Goal: Task Accomplishment & Management: Manage account settings

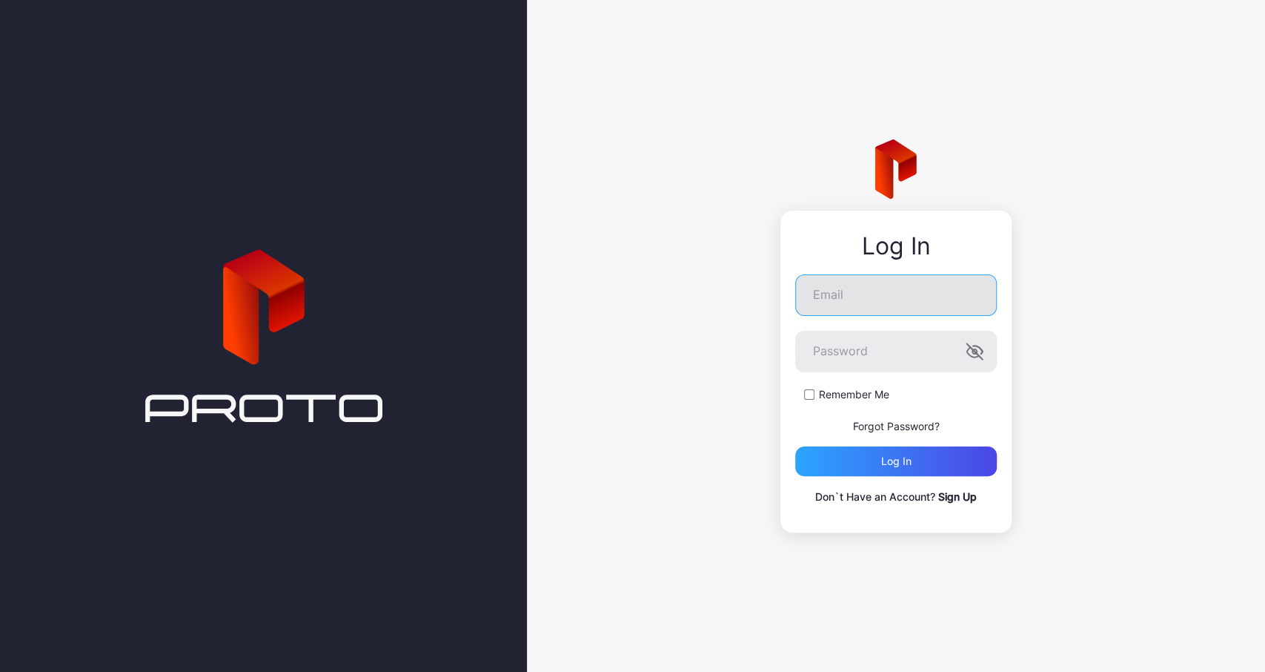
click at [880, 294] on input "Email" at bounding box center [896, 295] width 202 height 42
type input "**********"
click at [864, 468] on div "Log in" at bounding box center [896, 461] width 202 height 30
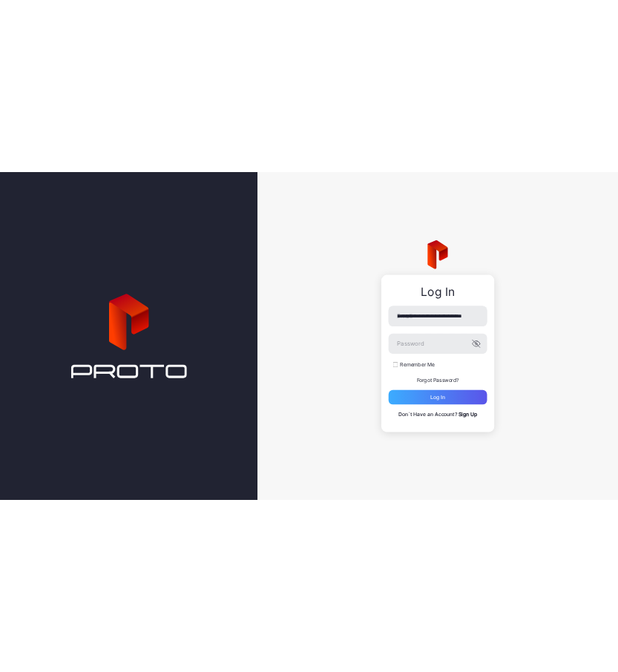
scroll to position [0, 25]
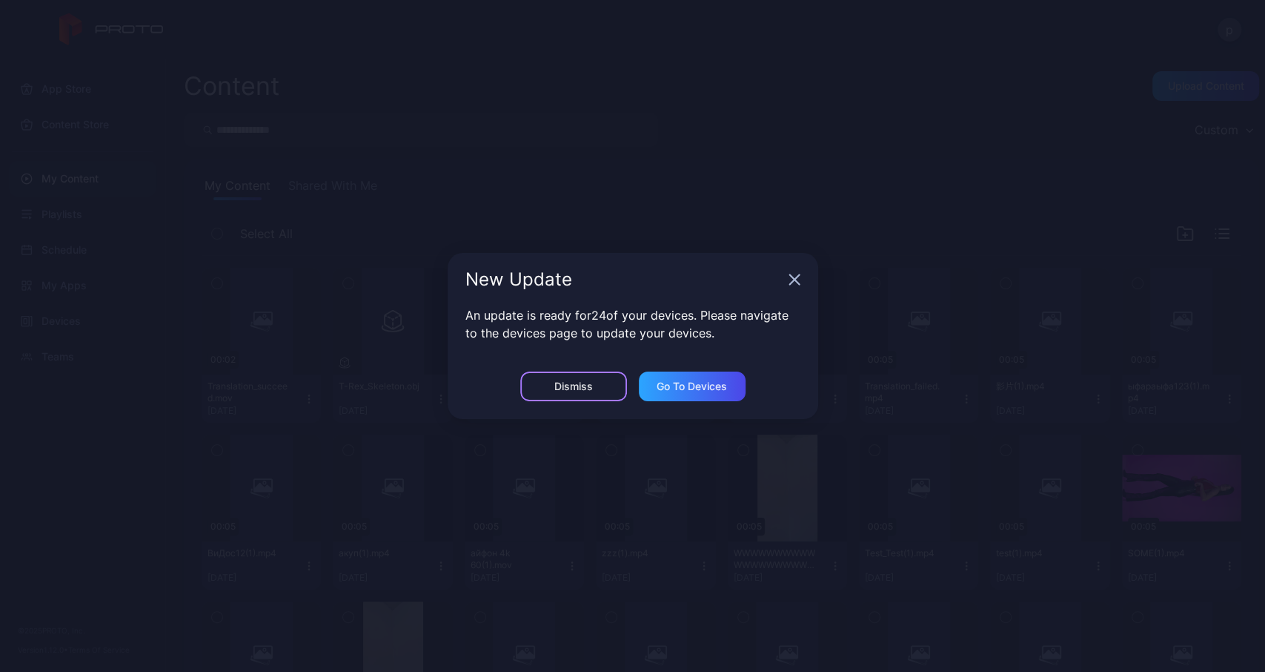
click at [588, 388] on div "Dismiss" at bounding box center [574, 386] width 39 height 12
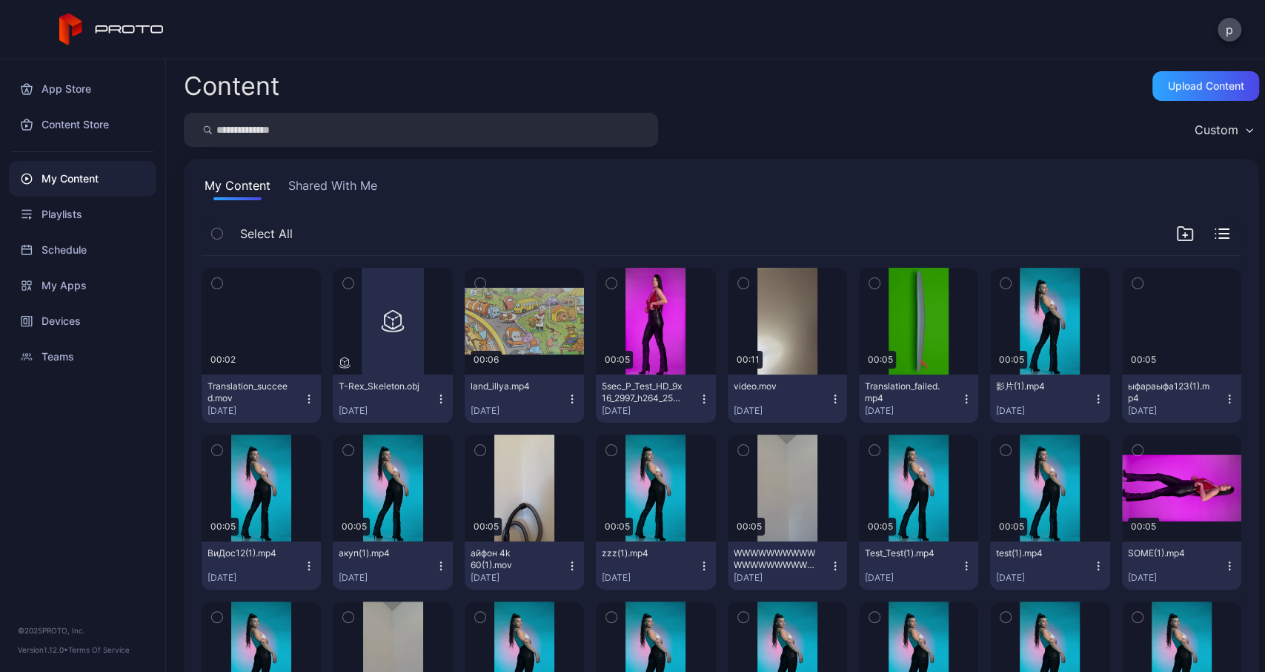
click at [881, 210] on div "My Content Shared With Me Select All Preview 00:02 Translation_succeed.mov Mar …" at bounding box center [722, 654] width 1076 height 990
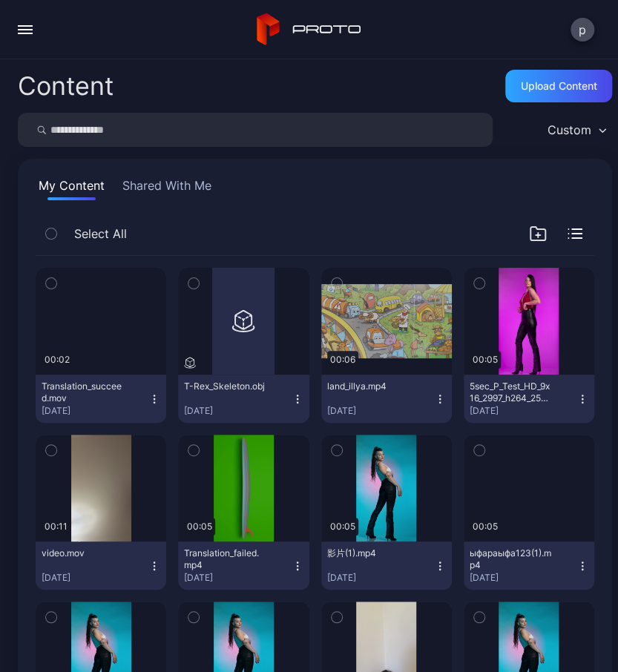
click at [50, 281] on icon "button" at bounding box center [51, 283] width 10 height 16
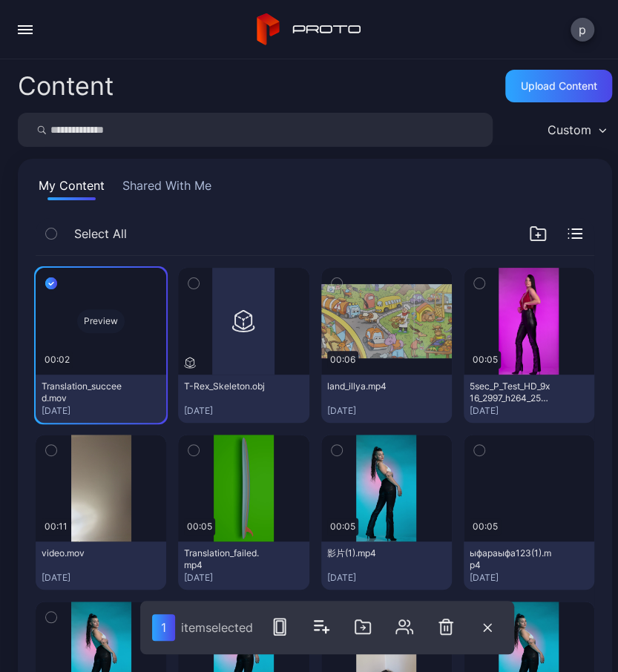
click at [119, 357] on div "Preview" at bounding box center [101, 321] width 130 height 107
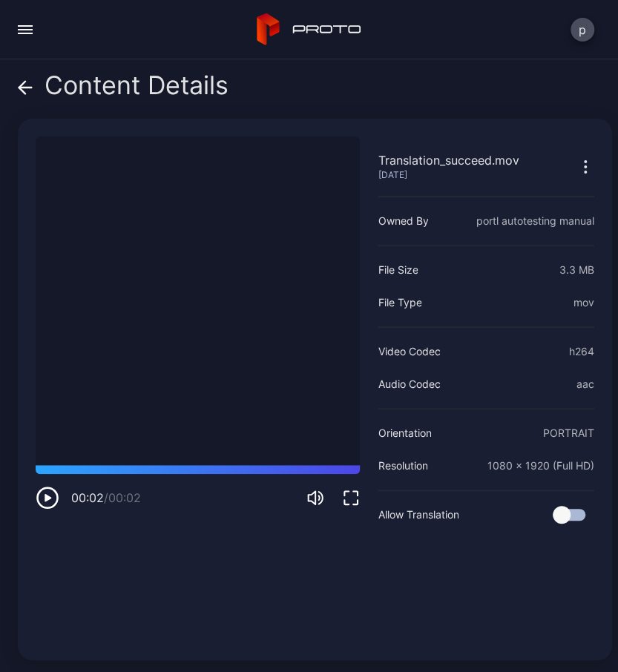
click at [583, 167] on icon "button" at bounding box center [585, 167] width 18 height 18
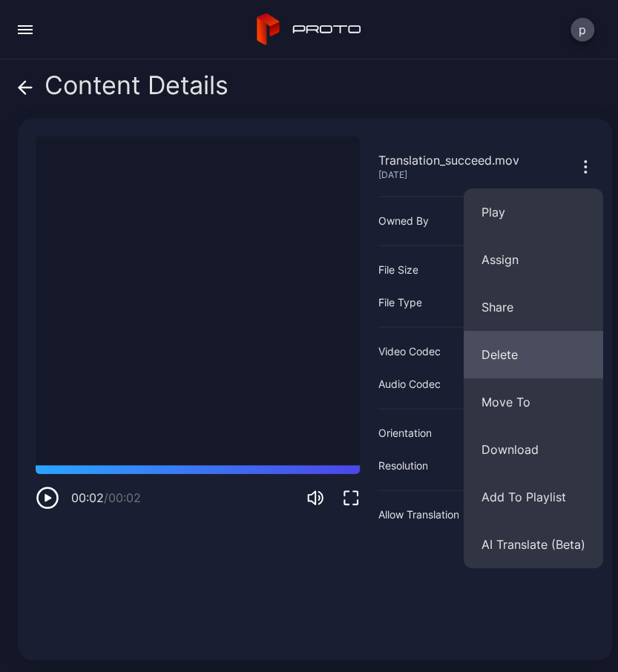
click at [529, 357] on button "Delete" at bounding box center [532, 354] width 139 height 47
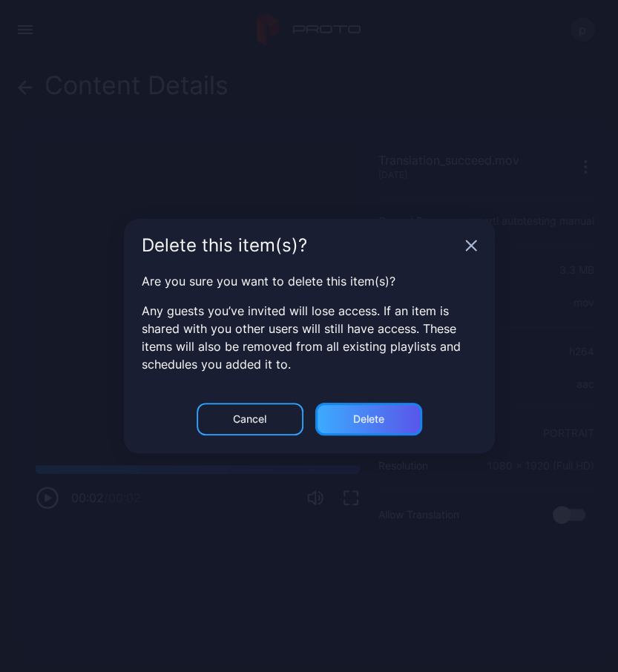
click at [380, 415] on div "Delete" at bounding box center [368, 419] width 31 height 12
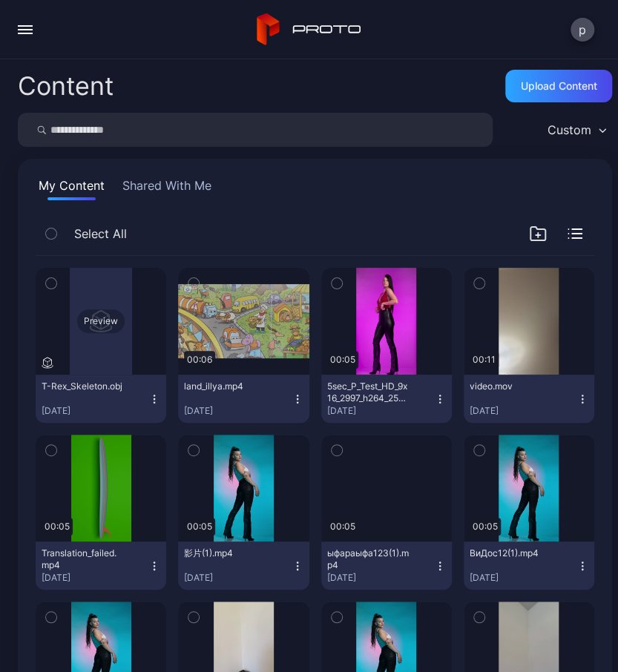
click at [93, 313] on div "Preview" at bounding box center [100, 321] width 47 height 24
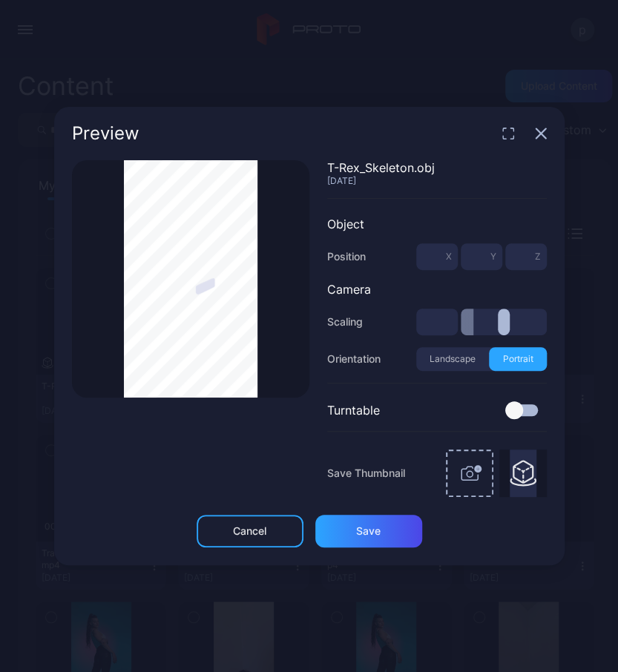
click at [543, 135] on icon "button" at bounding box center [541, 134] width 12 height 12
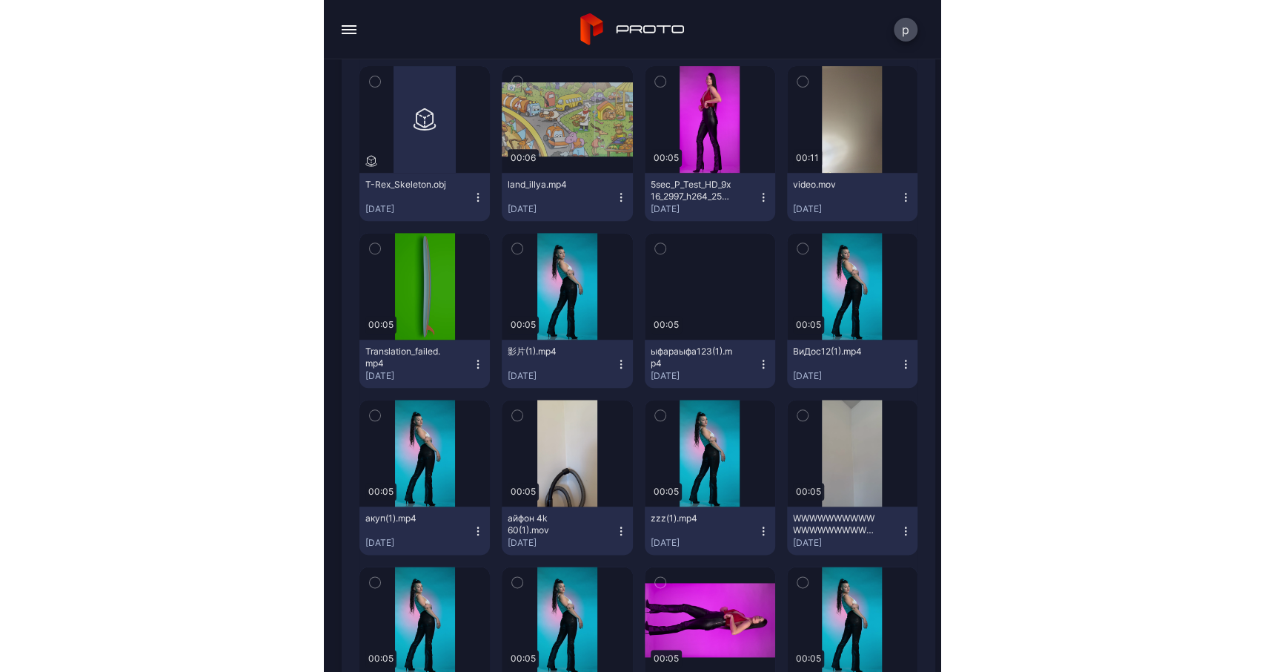
scroll to position [258, 0]
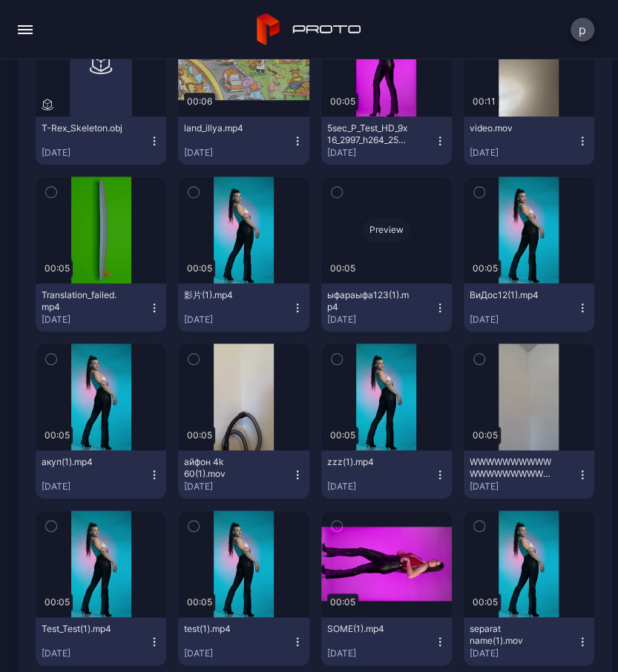
click at [398, 242] on div "Preview" at bounding box center [386, 229] width 130 height 107
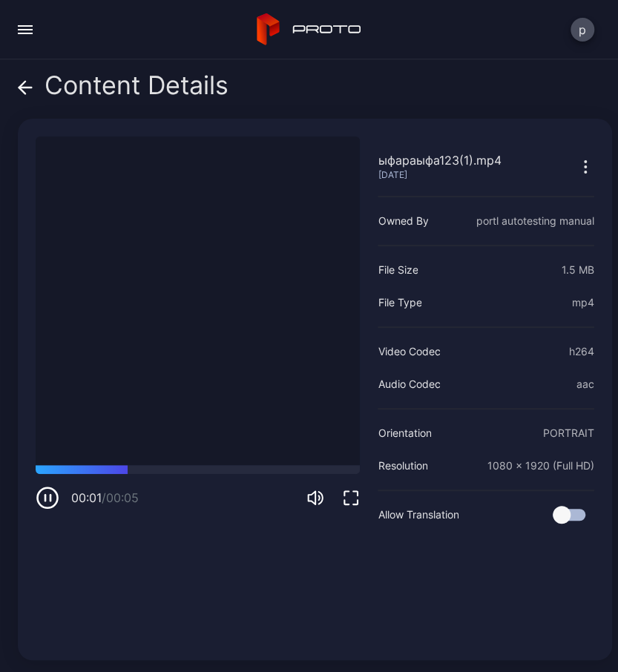
click at [50, 500] on icon "button" at bounding box center [50, 497] width 0 height 6
click at [595, 159] on div "ыфараыфа123(1).mp4 Dec 16, 2024 Sorry, your browser doesn‘t support embedded vi…" at bounding box center [315, 389] width 594 height 541
click at [586, 163] on icon "button" at bounding box center [585, 167] width 18 height 18
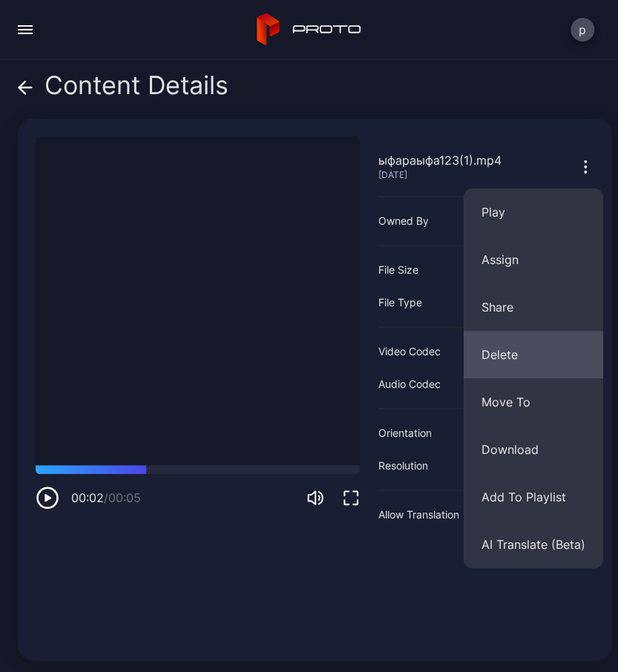
click at [519, 360] on button "Delete" at bounding box center [532, 354] width 139 height 47
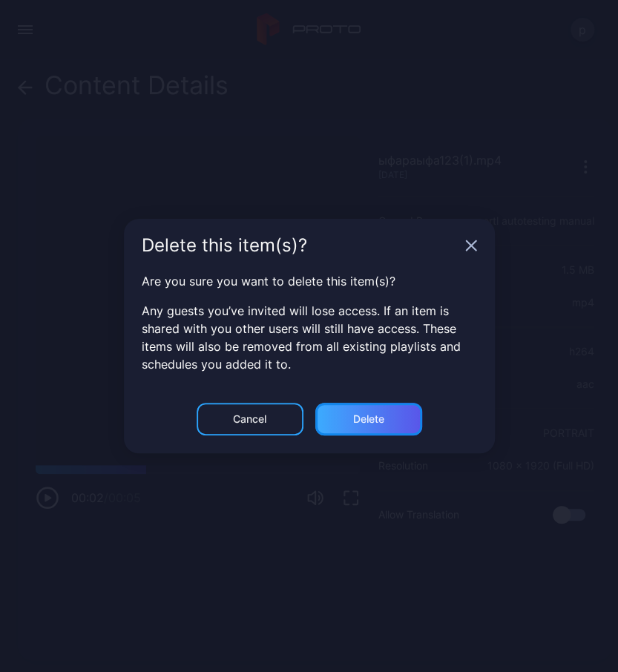
click at [379, 429] on div "Delete" at bounding box center [368, 419] width 107 height 33
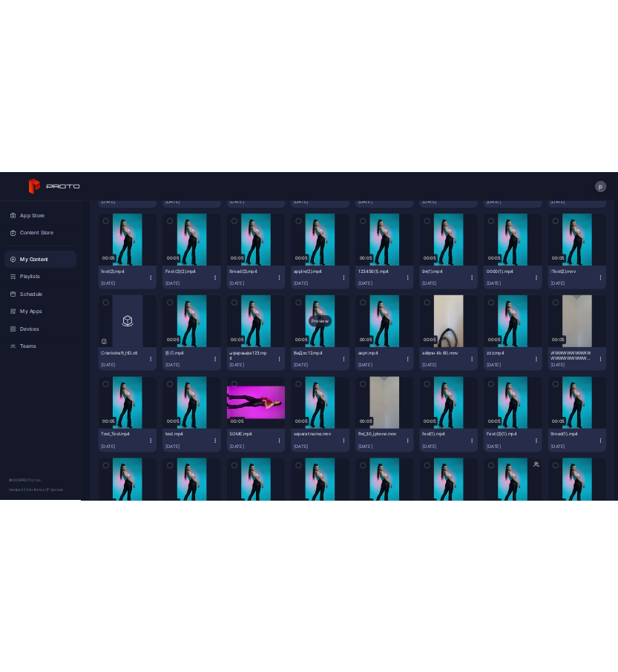
scroll to position [683, 0]
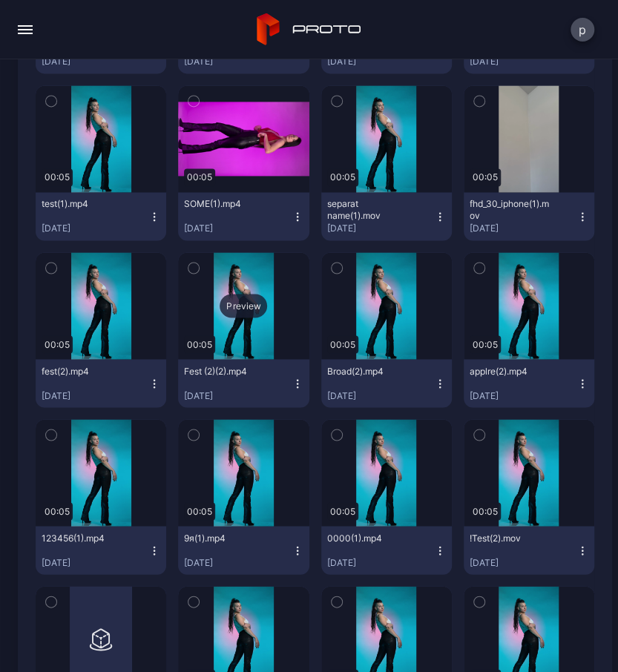
click at [242, 290] on div "Preview" at bounding box center [243, 305] width 130 height 107
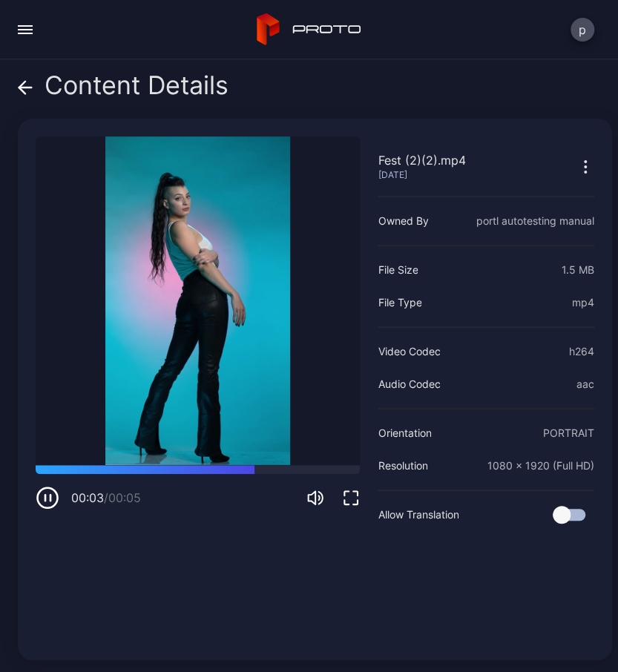
click at [54, 494] on icon "button" at bounding box center [48, 498] width 24 height 24
drag, startPoint x: 592, startPoint y: 168, endPoint x: 585, endPoint y: 173, distance: 9.0
click at [592, 169] on icon "button" at bounding box center [585, 167] width 18 height 18
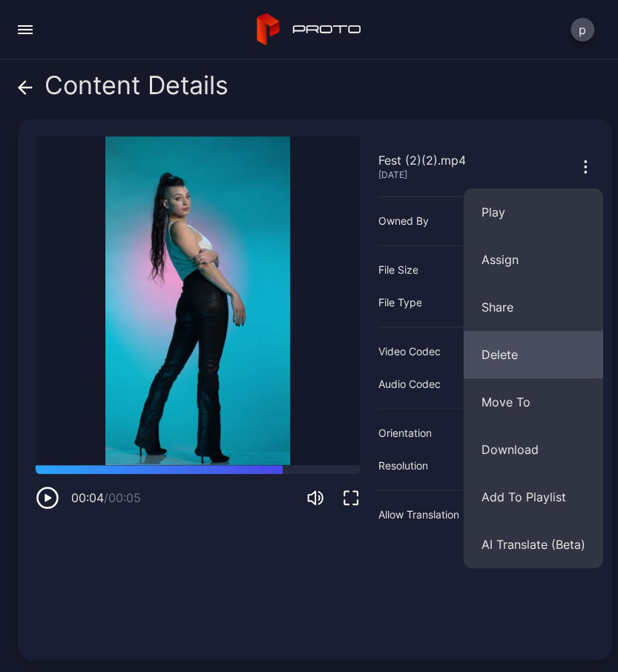
click at [506, 363] on button "Delete" at bounding box center [532, 354] width 139 height 47
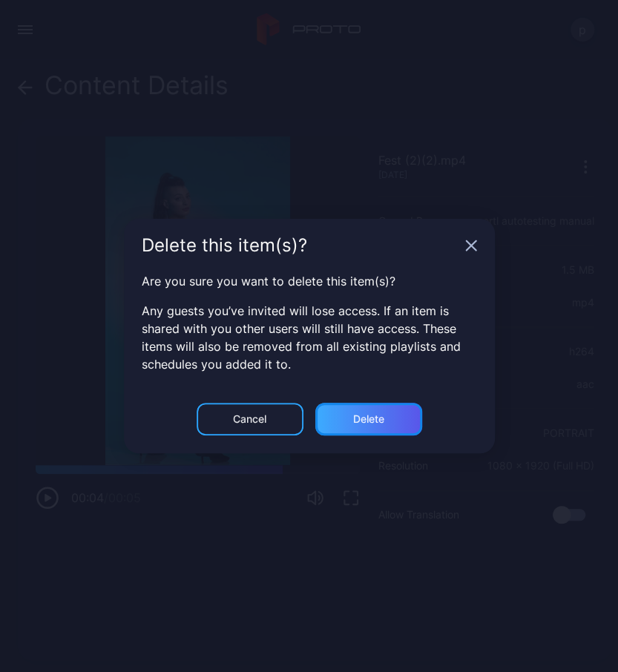
click at [363, 420] on div "Delete" at bounding box center [368, 419] width 31 height 12
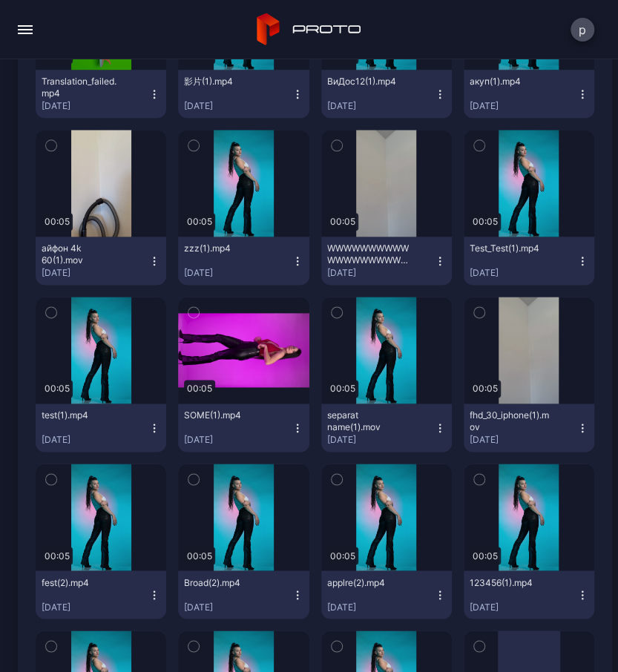
scroll to position [987, 0]
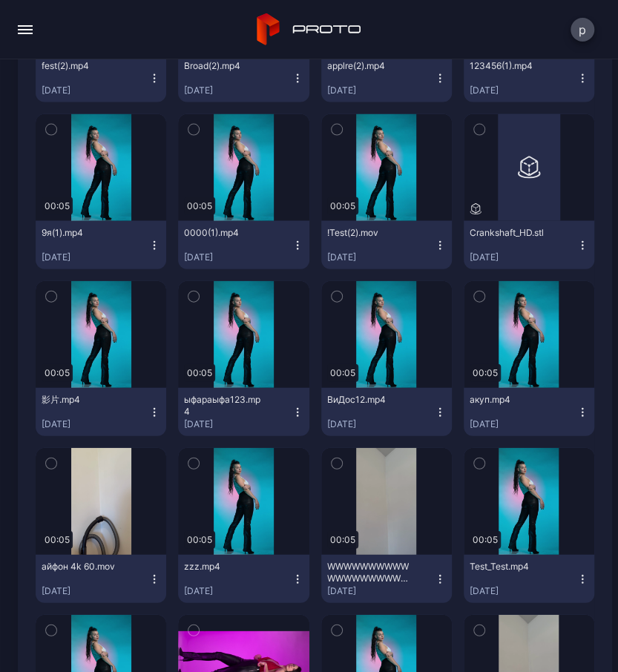
click at [365, 395] on div "ВиДос12.mp4" at bounding box center [368, 400] width 82 height 12
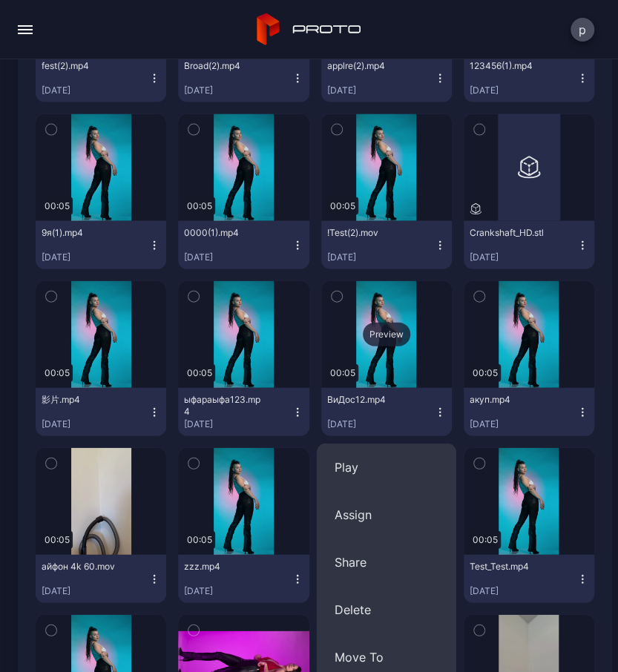
click at [388, 337] on div "Preview" at bounding box center [386, 334] width 47 height 24
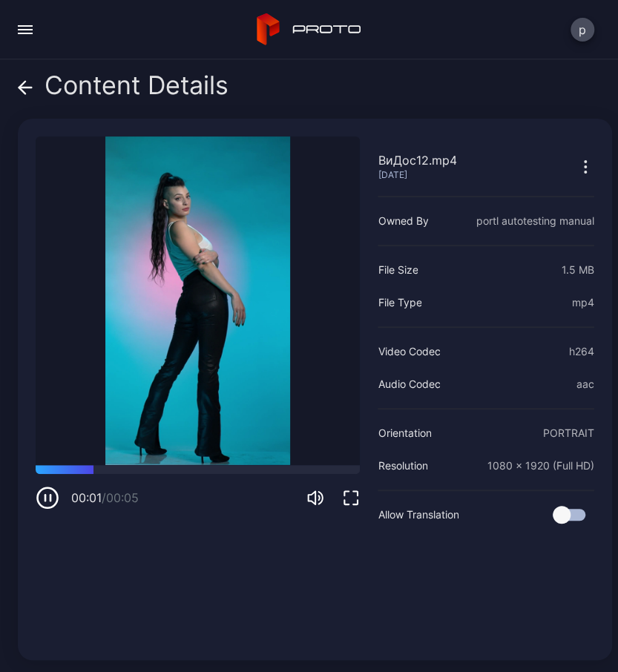
click at [57, 493] on icon "button" at bounding box center [48, 498] width 20 height 20
click at [494, 577] on div "ВиДос12.mp4 [DATE] Owned By portl autotesting manual File Size 1.5 MB File Type…" at bounding box center [485, 389] width 216 height 506
click at [582, 158] on icon "button" at bounding box center [585, 167] width 18 height 18
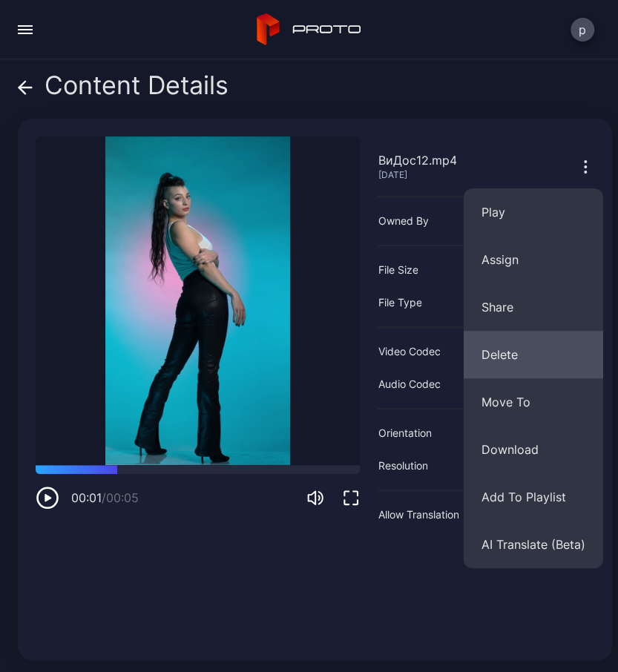
click at [521, 351] on button "Delete" at bounding box center [532, 354] width 139 height 47
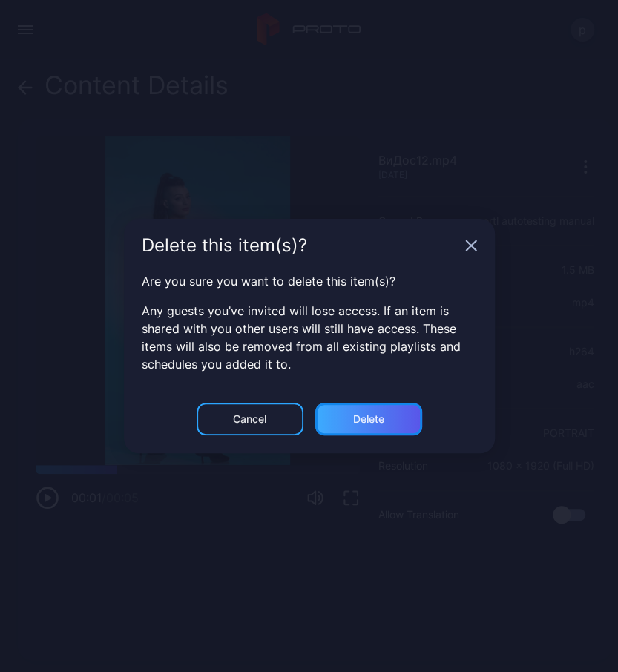
click at [383, 418] on div "Delete" at bounding box center [368, 419] width 31 height 12
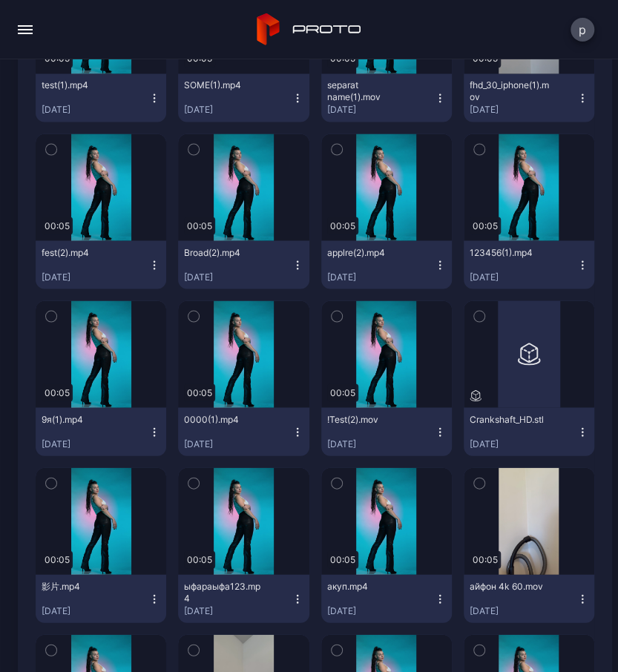
scroll to position [1073, 0]
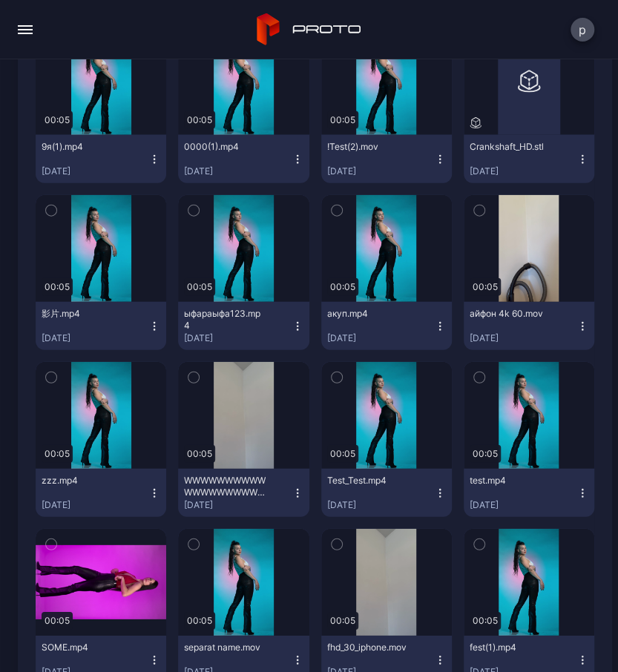
click at [56, 483] on div "zzz.mp4" at bounding box center [83, 480] width 82 height 12
click at [91, 422] on div "Preview" at bounding box center [100, 415] width 47 height 24
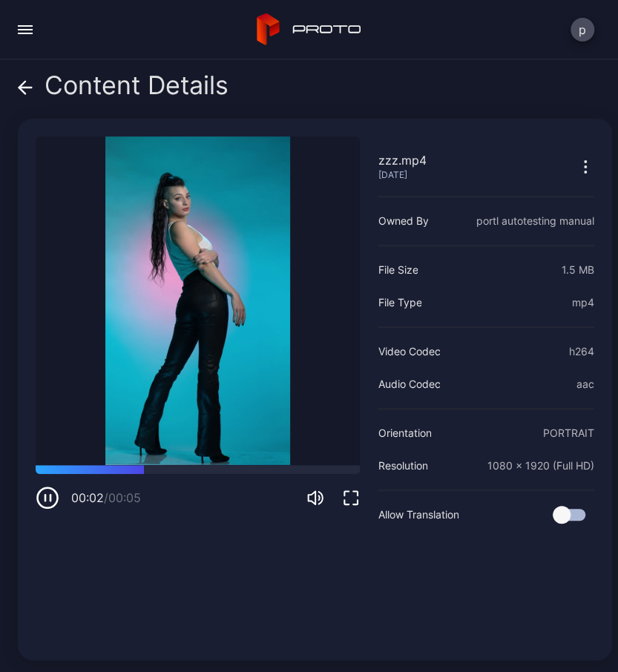
click at [52, 502] on icon "button" at bounding box center [48, 498] width 24 height 24
click at [21, 89] on icon at bounding box center [22, 87] width 6 height 13
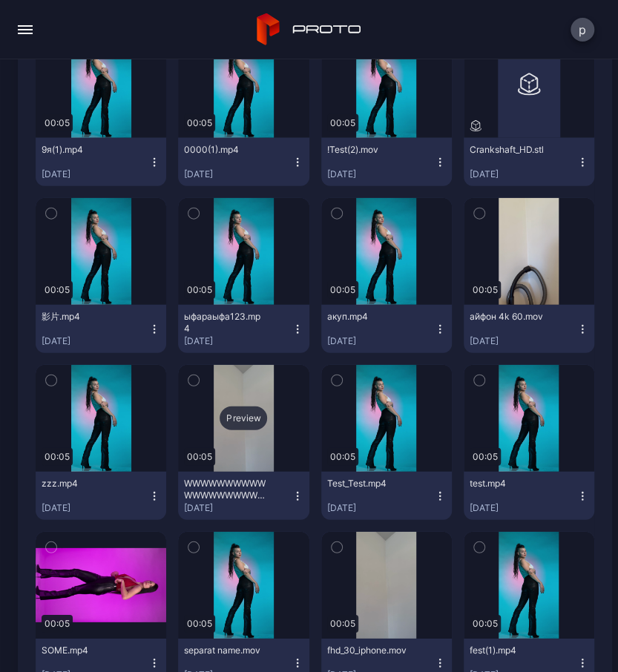
scroll to position [1073, 0]
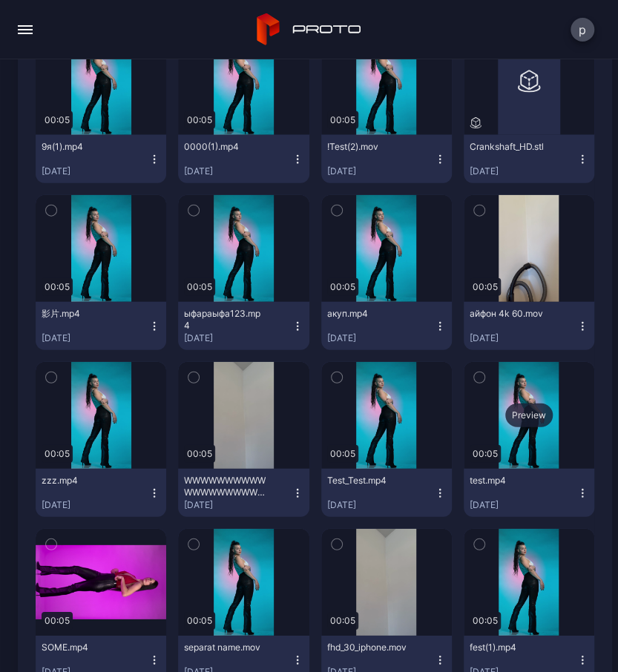
click at [530, 465] on div "Preview" at bounding box center [528, 415] width 130 height 107
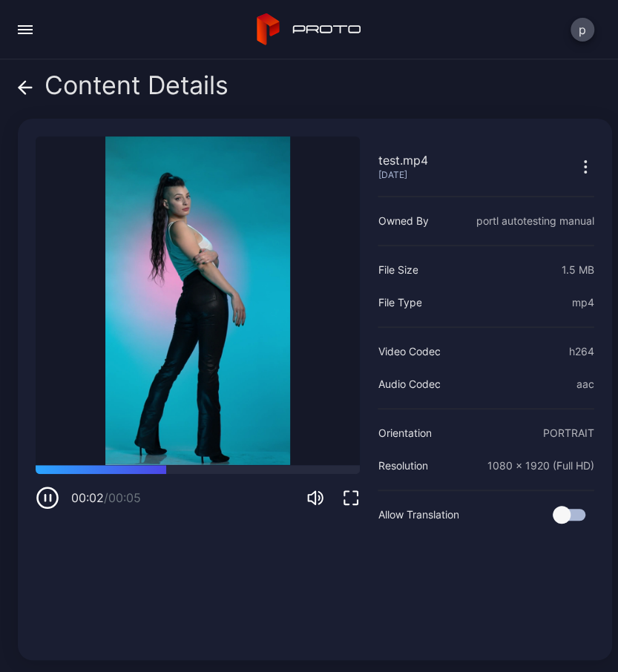
click at [50, 495] on icon "button" at bounding box center [50, 497] width 0 height 6
click at [588, 165] on icon "button" at bounding box center [585, 167] width 18 height 18
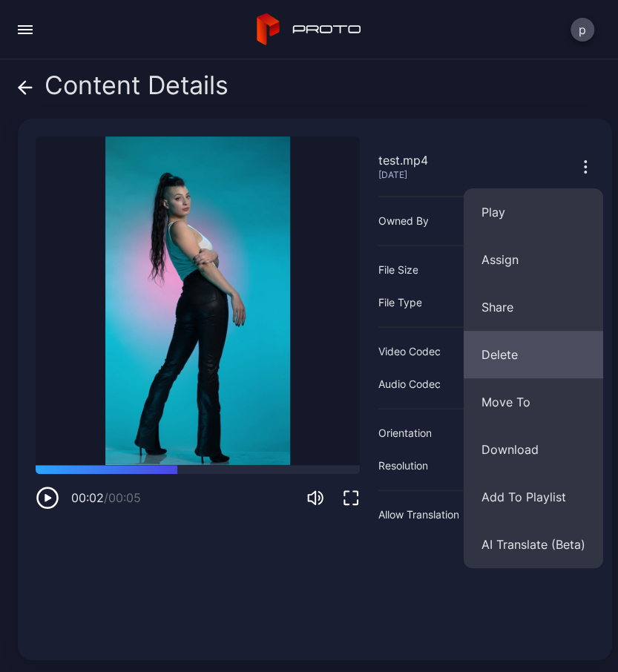
click at [505, 359] on button "Delete" at bounding box center [532, 354] width 139 height 47
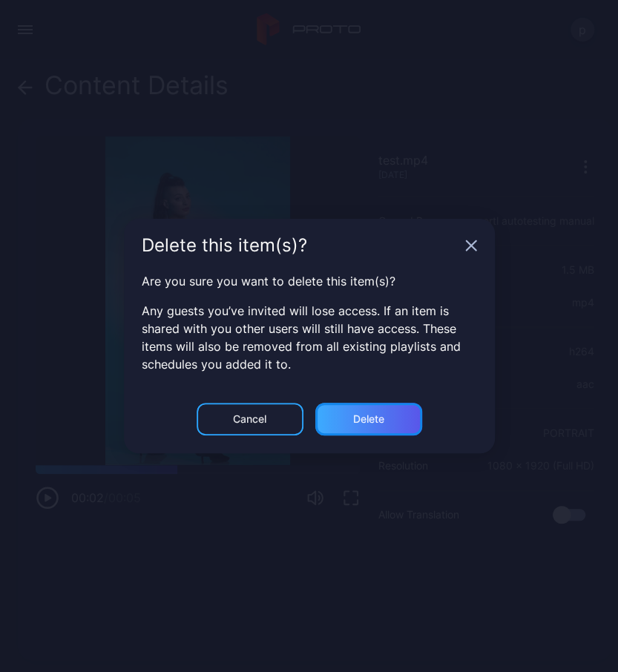
click at [390, 432] on div "Delete" at bounding box center [368, 419] width 107 height 33
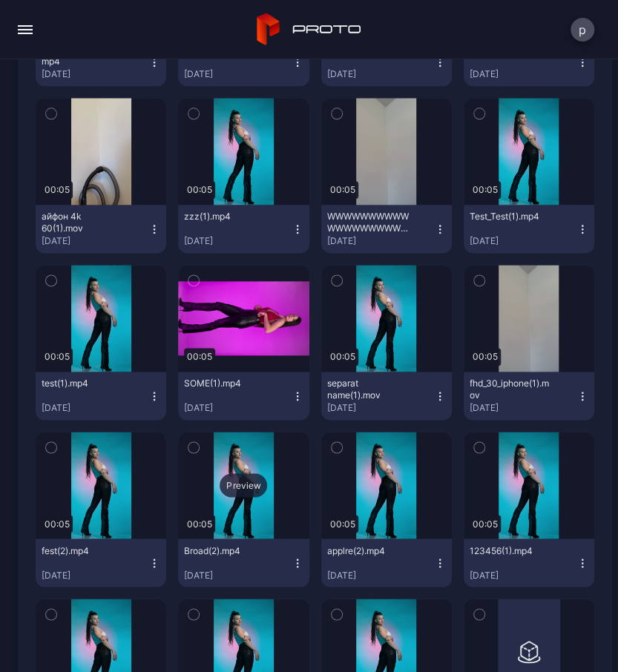
scroll to position [557, 0]
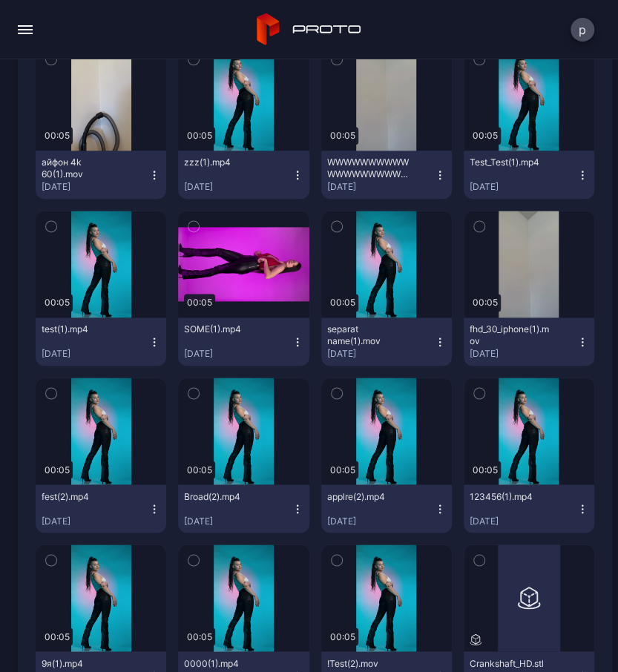
click at [349, 497] on div "applre(2).mp4" at bounding box center [368, 496] width 82 height 12
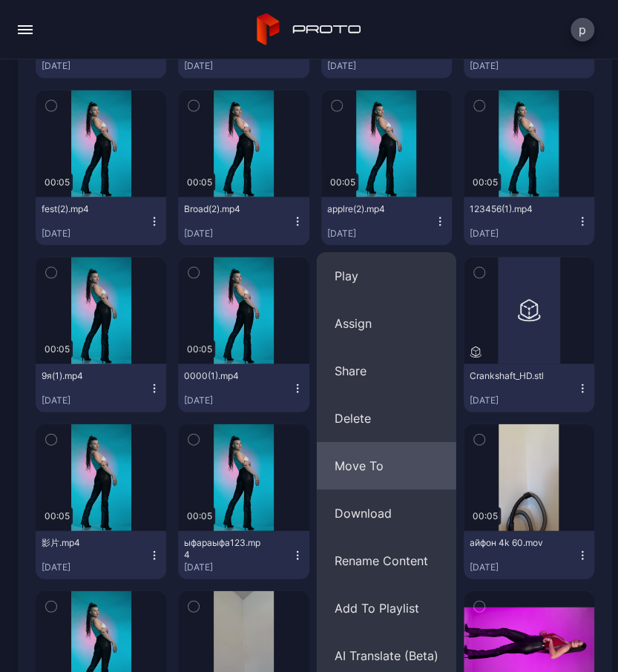
scroll to position [901, 0]
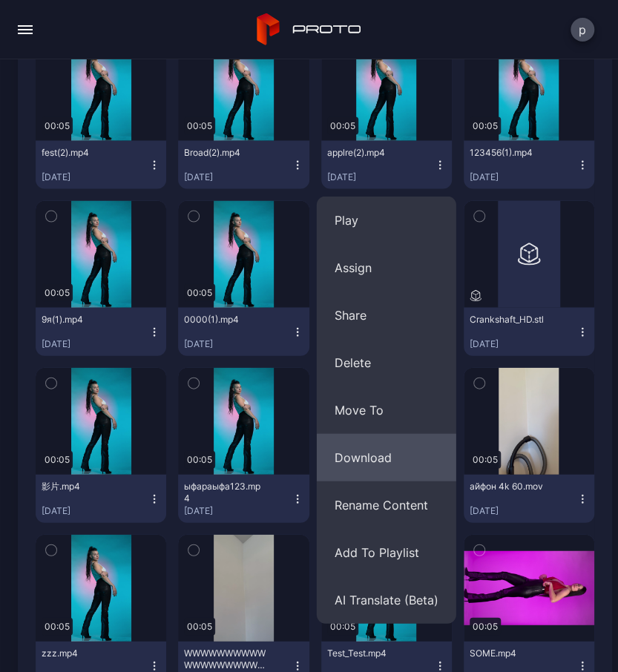
click at [391, 454] on button "Download" at bounding box center [386, 456] width 139 height 47
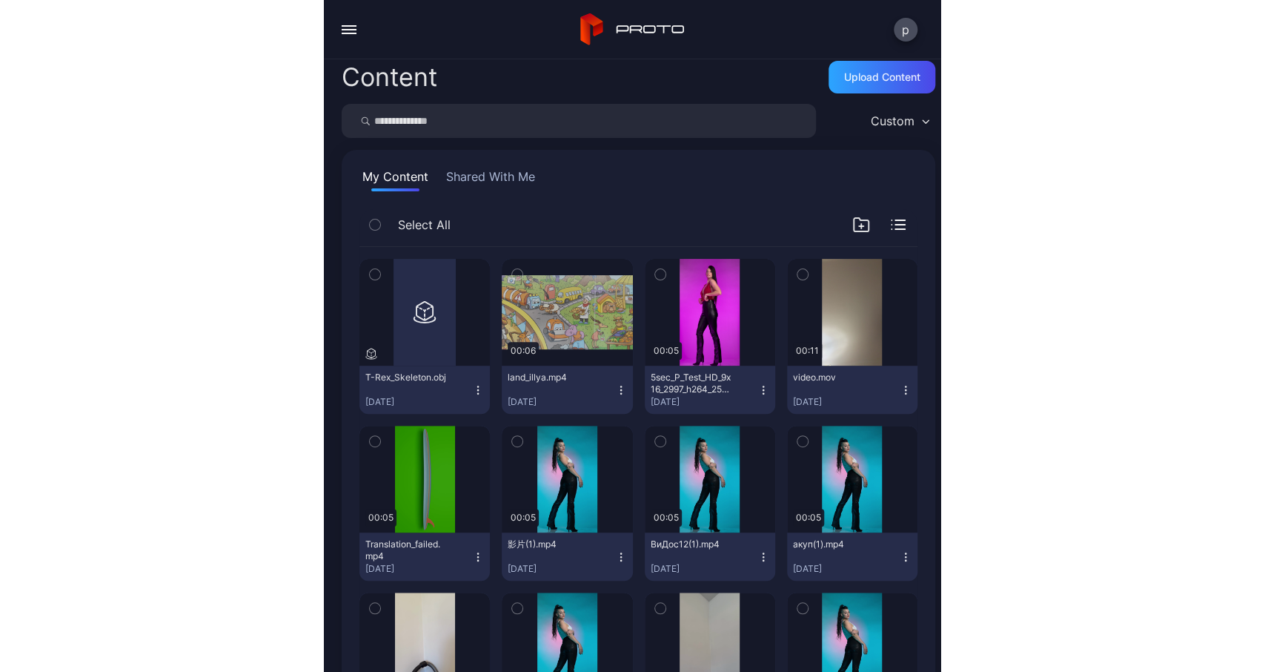
scroll to position [0, 0]
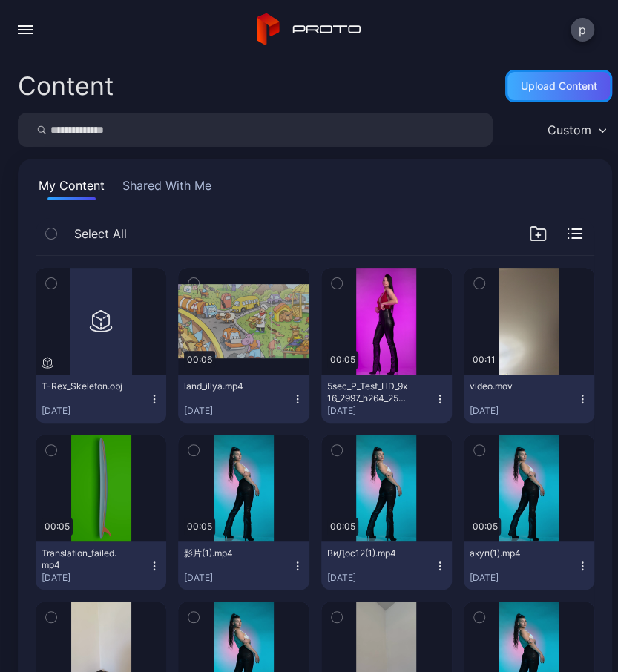
click at [543, 82] on div "Upload Content" at bounding box center [558, 86] width 76 height 12
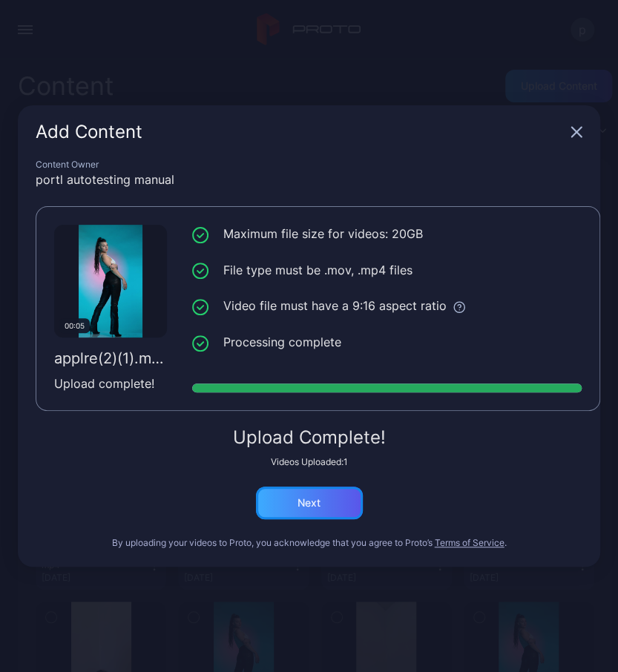
click at [334, 504] on div "Next" at bounding box center [309, 502] width 107 height 33
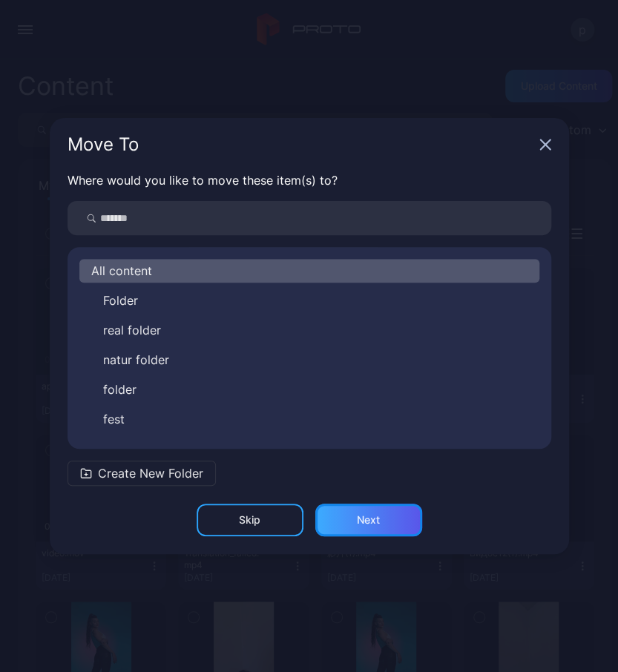
click at [391, 521] on div "Next" at bounding box center [368, 519] width 107 height 33
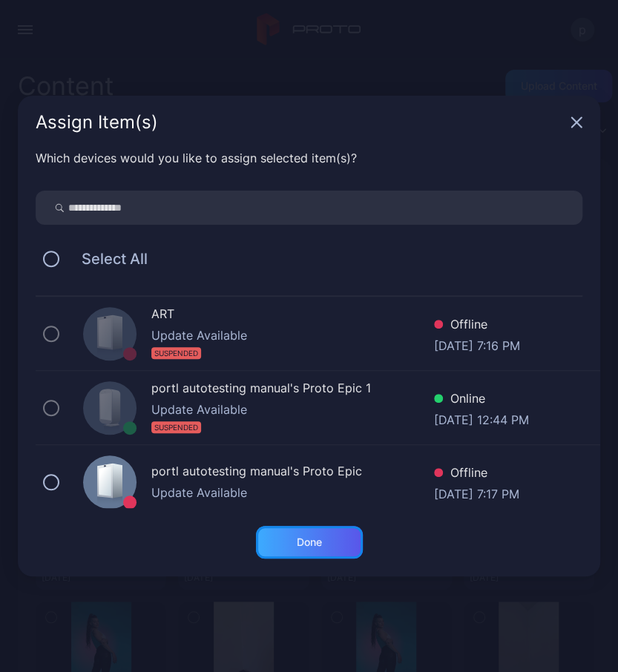
click at [308, 549] on div "Done" at bounding box center [309, 542] width 107 height 33
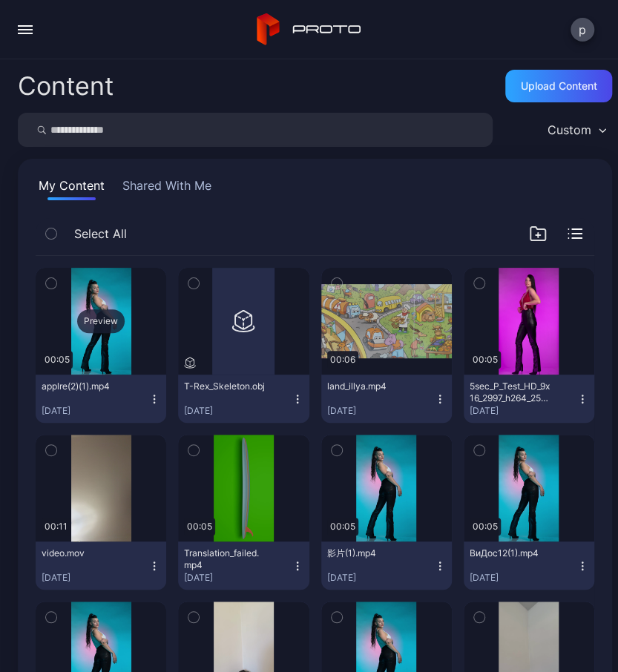
click at [106, 313] on div "Preview" at bounding box center [100, 321] width 47 height 24
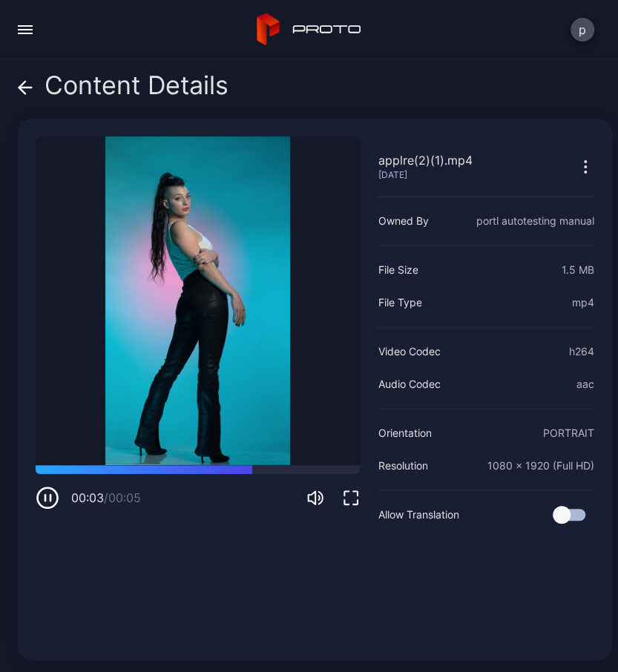
click at [44, 506] on icon "button" at bounding box center [48, 498] width 24 height 24
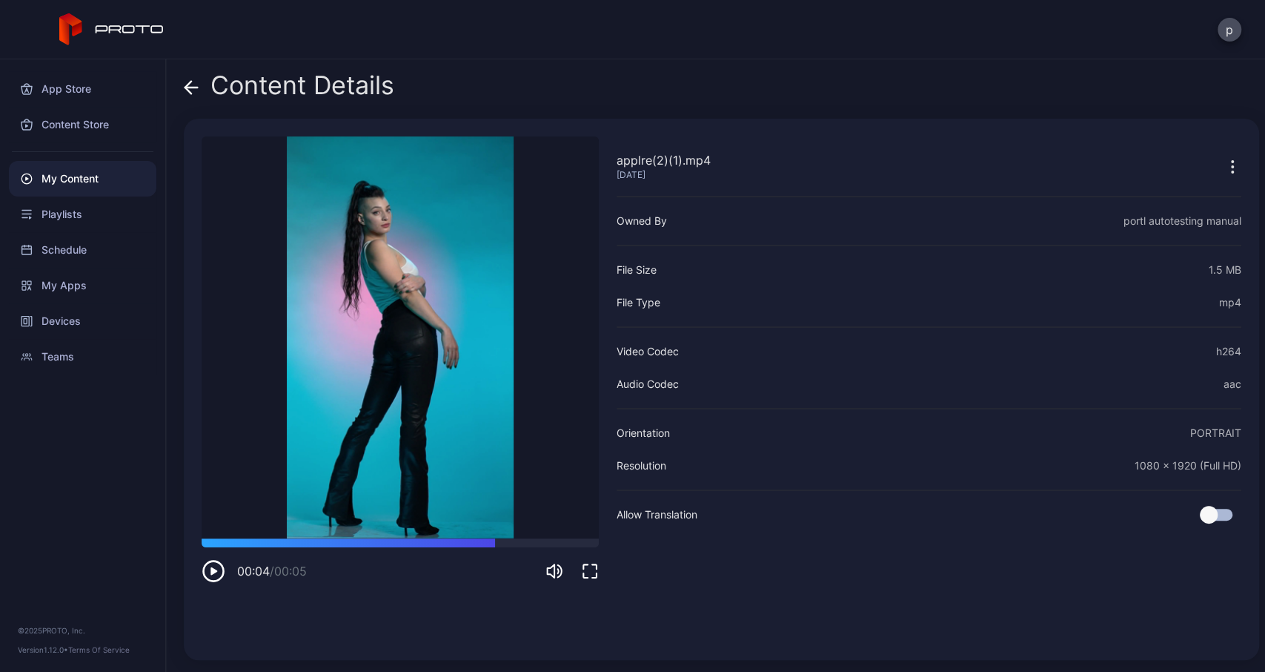
click at [617, 56] on div "p" at bounding box center [632, 29] width 1265 height 59
